Goal: Task Accomplishment & Management: Manage account settings

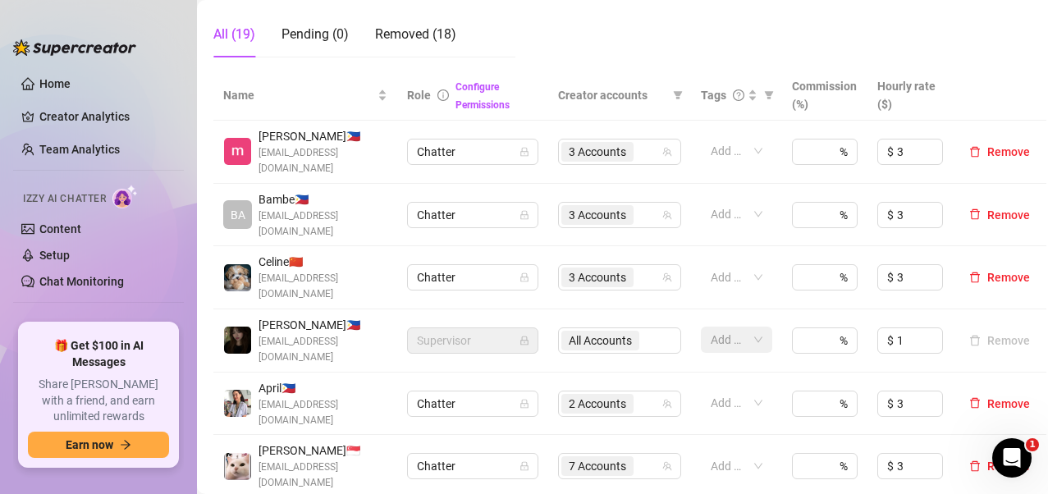
scroll to position [575, 0]
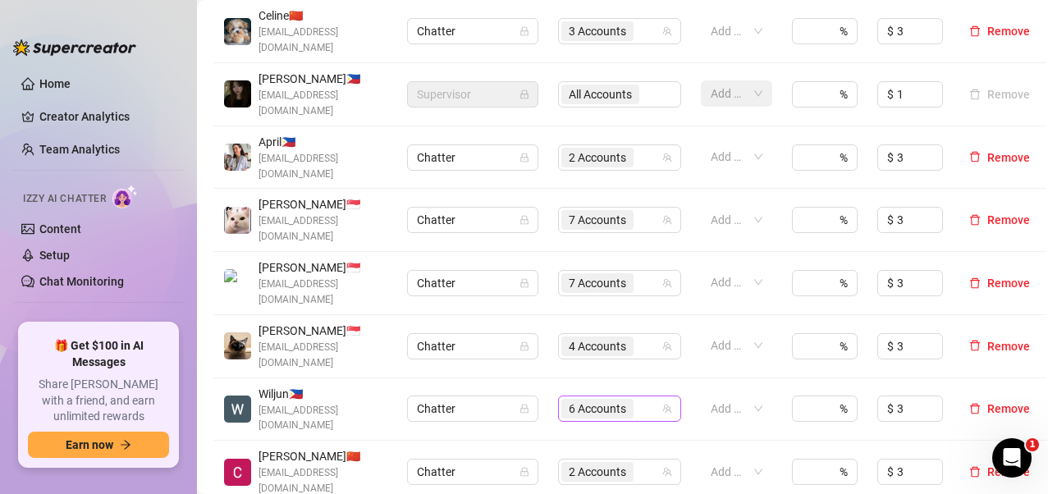
click at [585, 397] on span "6 Accounts" at bounding box center [597, 409] width 57 height 18
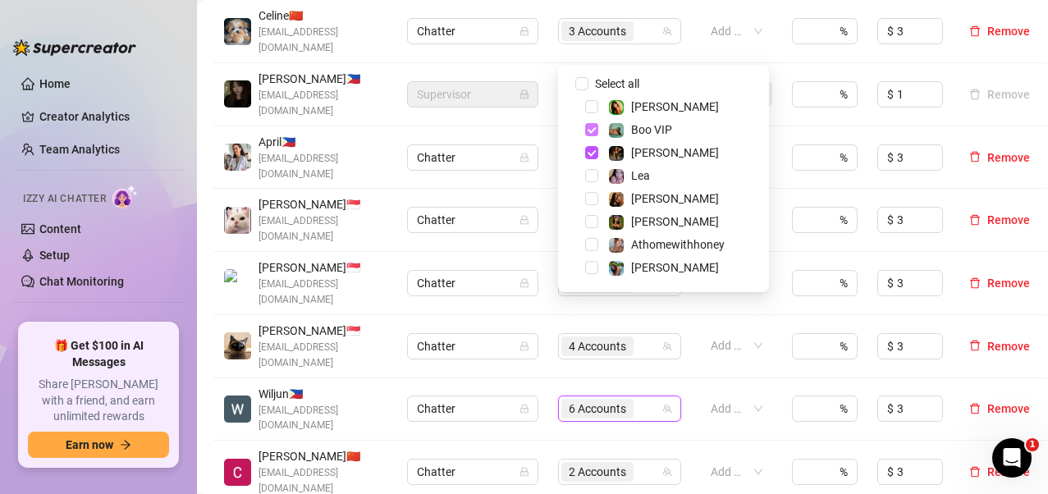
click at [590, 126] on span "Select tree node" at bounding box center [591, 129] width 13 height 13
click at [589, 146] on span "Select tree node" at bounding box center [591, 152] width 13 height 13
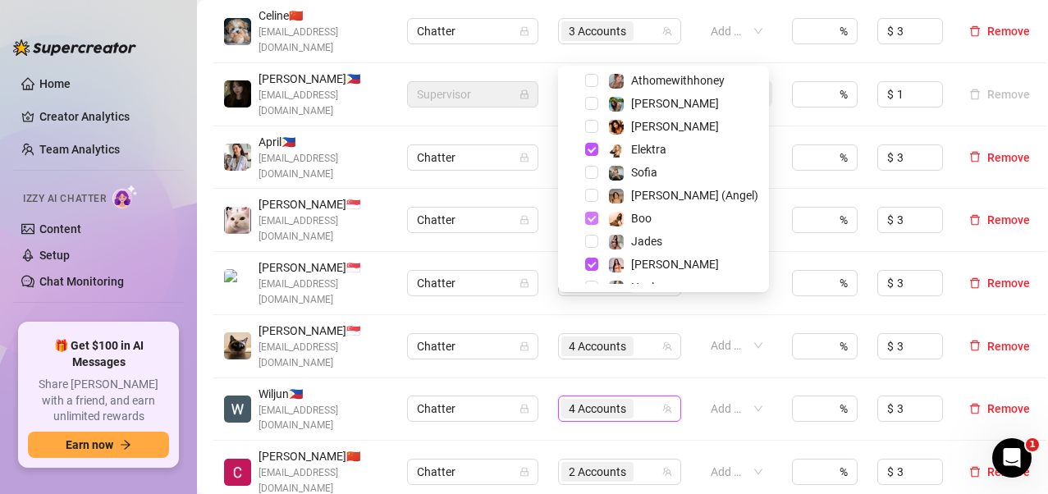
click at [591, 220] on span "Select tree node" at bounding box center [591, 218] width 13 height 13
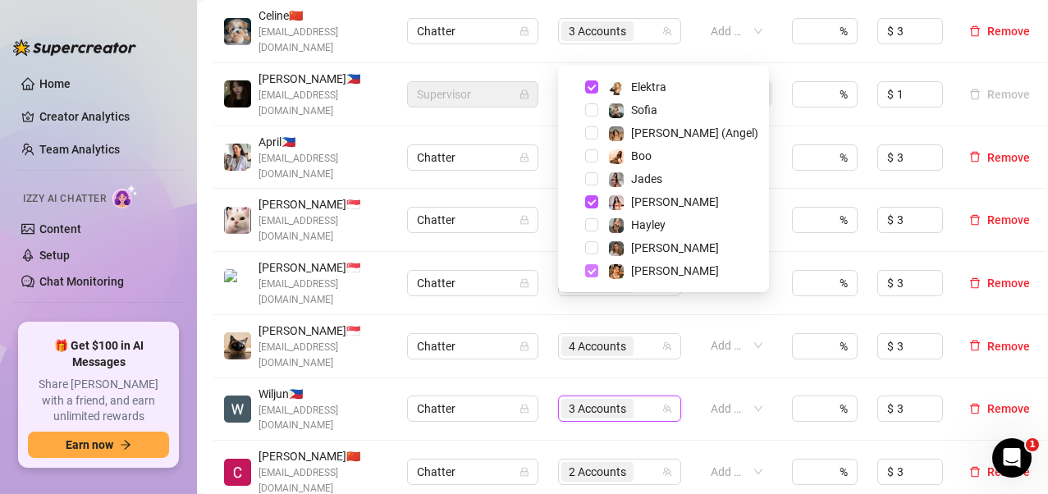
click at [597, 269] on span "Select tree node" at bounding box center [591, 270] width 13 height 13
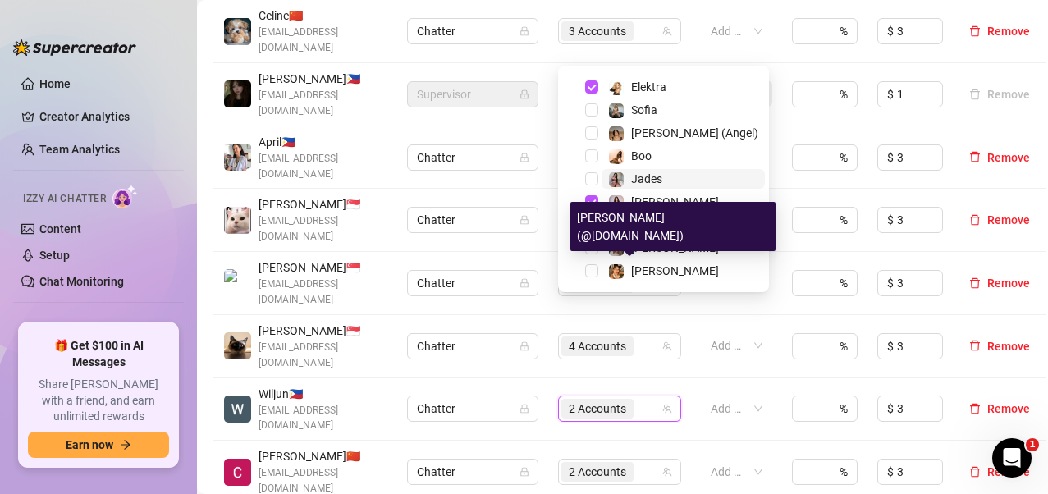
scroll to position [62, 0]
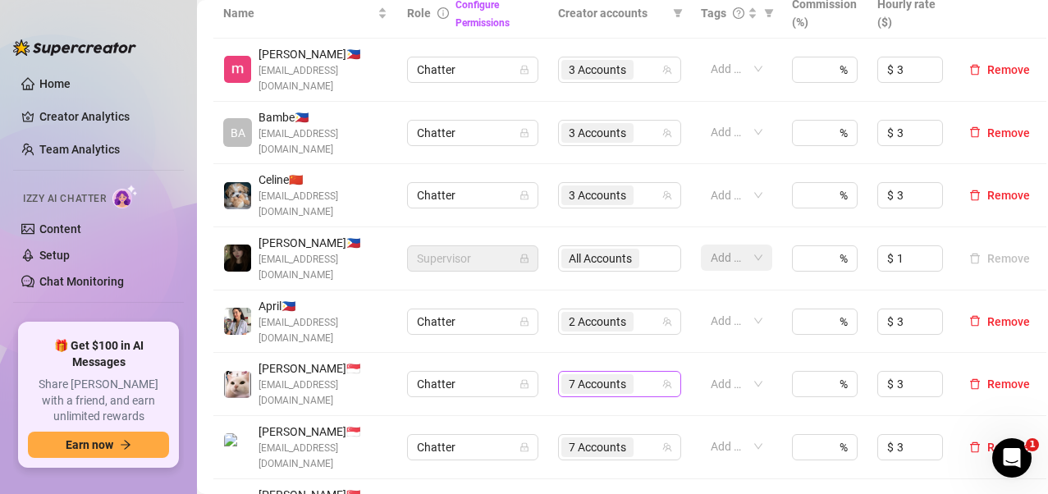
scroll to position [575, 0]
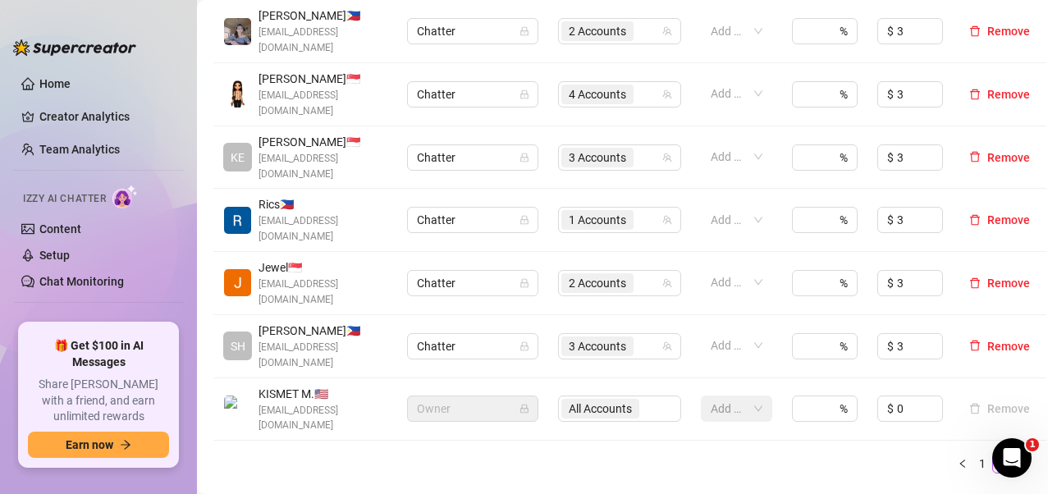
scroll to position [493, 0]
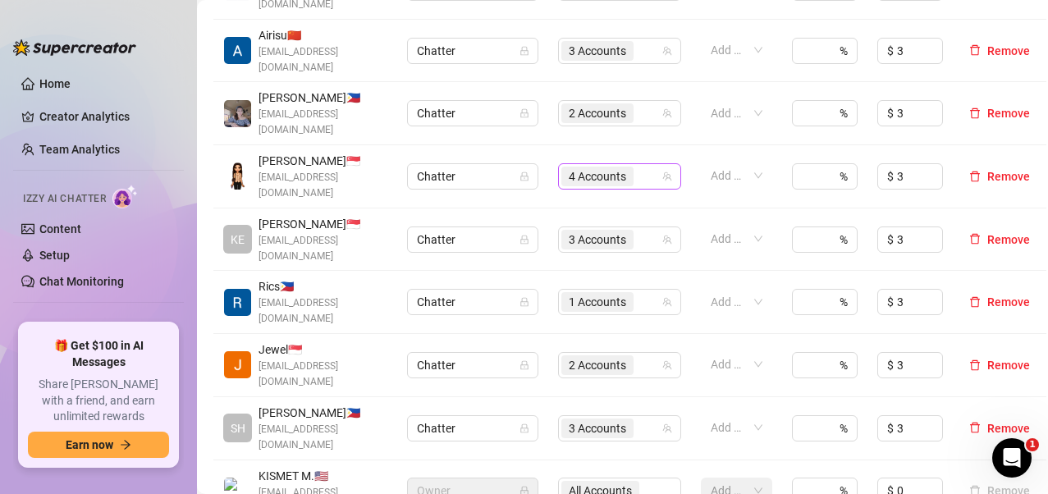
click at [594, 167] on span "4 Accounts" at bounding box center [597, 176] width 57 height 18
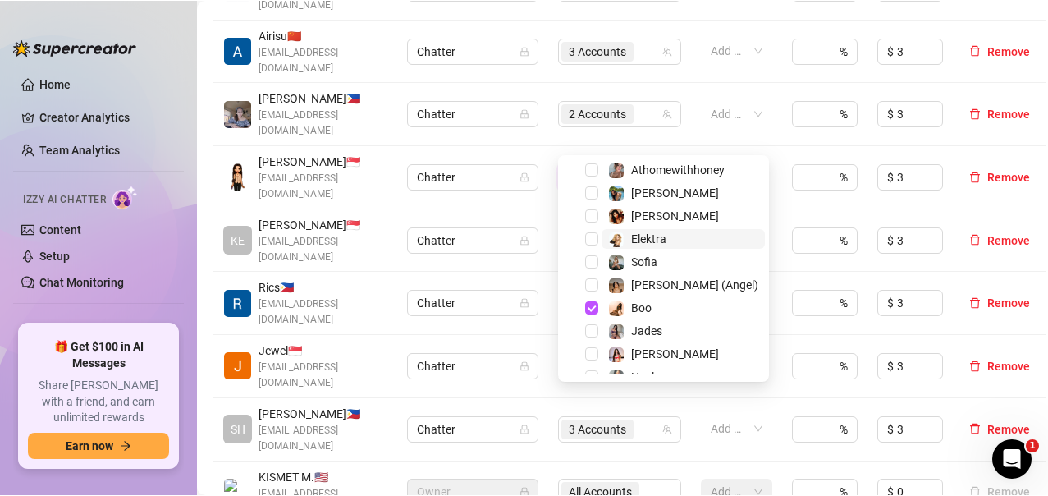
scroll to position [227, 0]
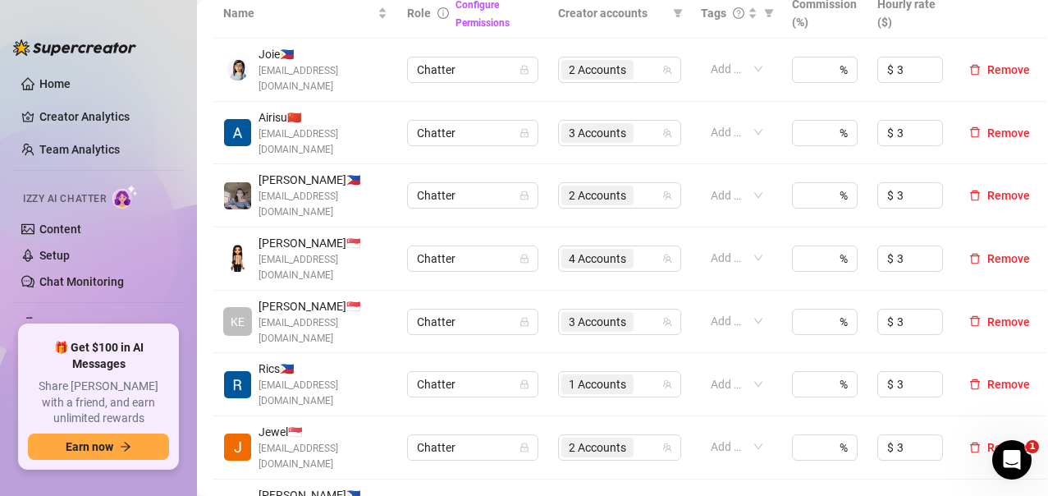
scroll to position [493, 0]
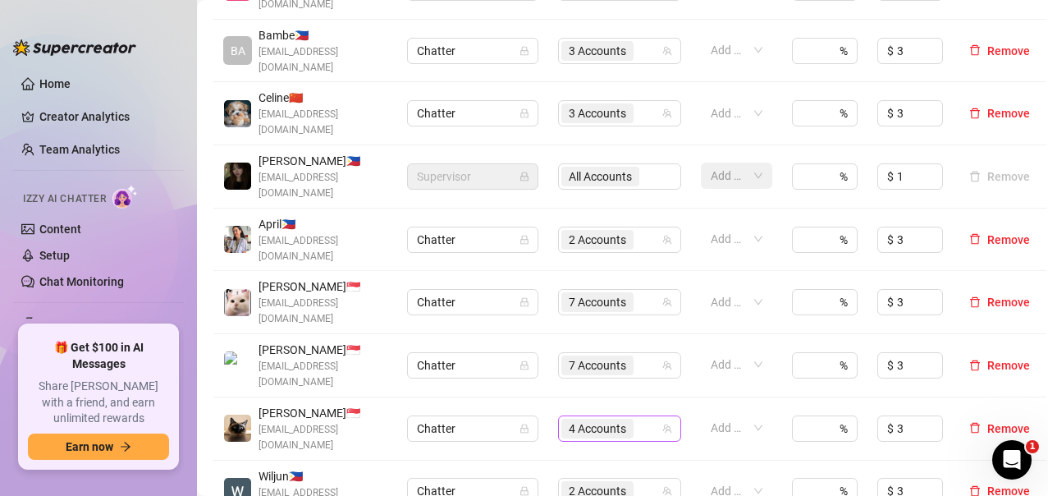
click at [598, 397] on span "4 Accounts" at bounding box center [597, 429] width 57 height 18
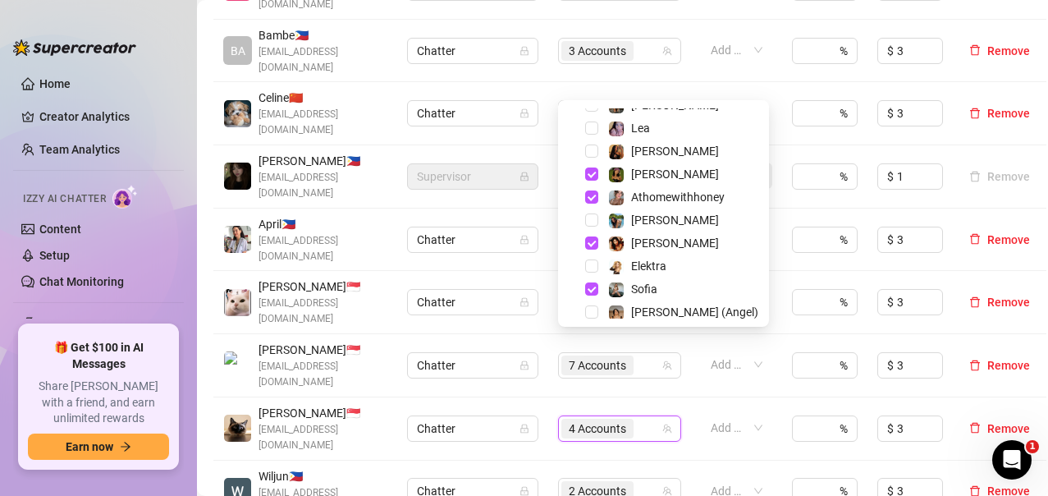
scroll to position [410, 0]
